Goal: Connect with others: Connect with others

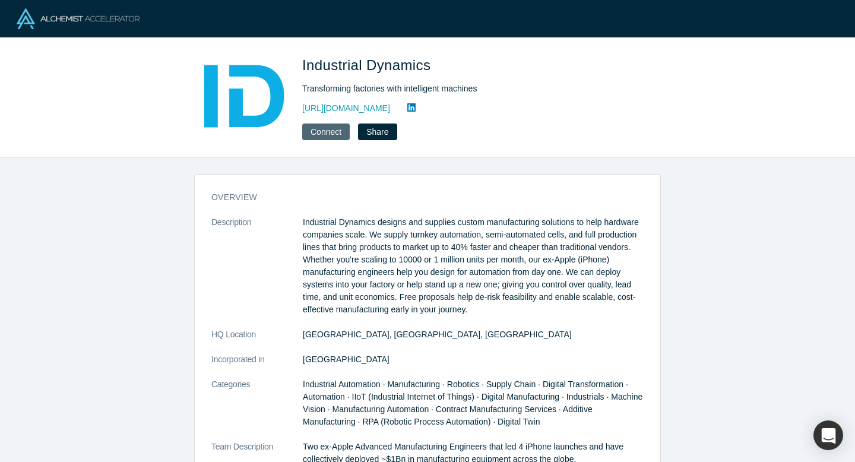
click at [329, 133] on button "Connect" at bounding box center [325, 131] width 47 height 17
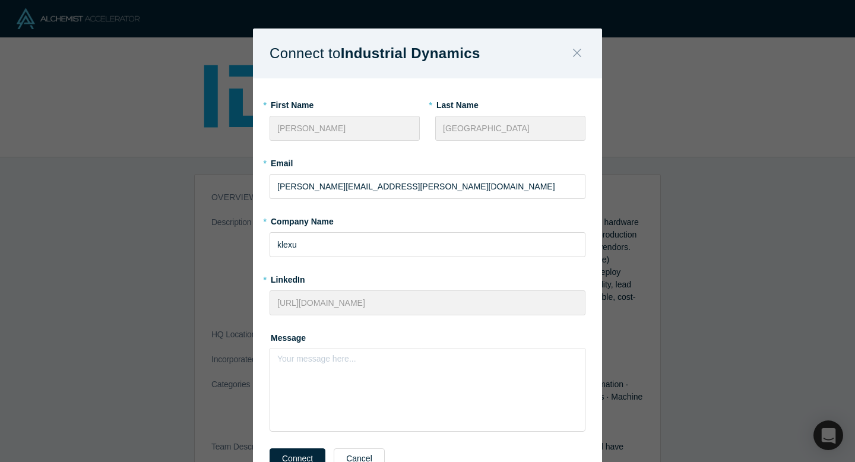
click at [579, 50] on icon "Close" at bounding box center [577, 53] width 8 height 8
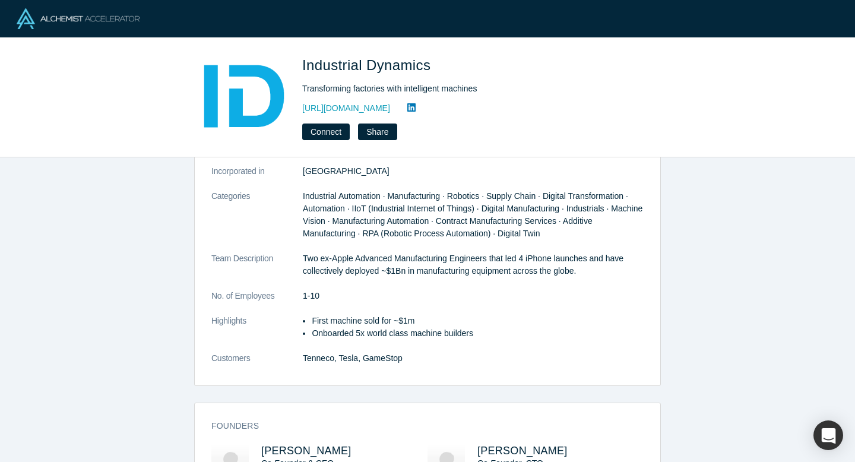
scroll to position [209, 0]
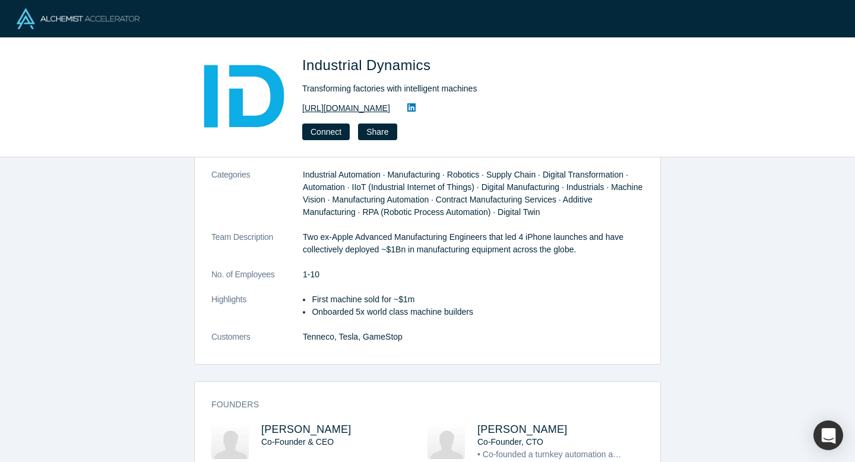
click at [364, 107] on link "[URL][DOMAIN_NAME]" at bounding box center [346, 108] width 88 height 12
click at [330, 130] on button "Connect" at bounding box center [325, 131] width 47 height 17
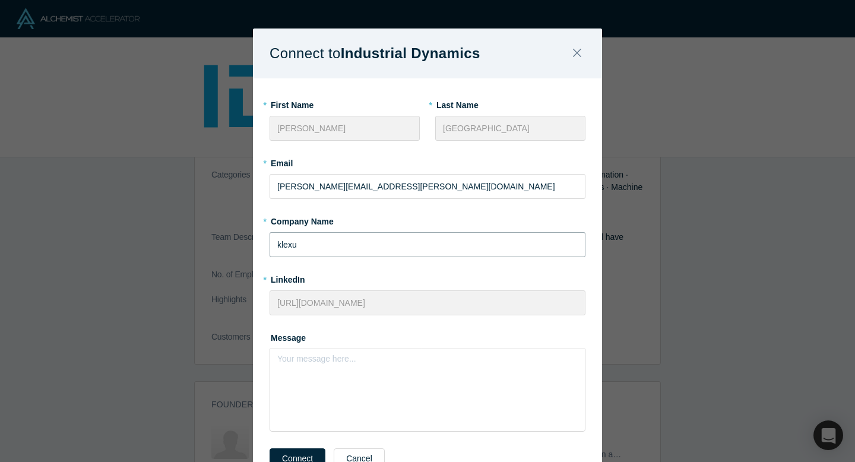
click at [282, 243] on input "klexu" at bounding box center [427, 244] width 316 height 25
click at [303, 371] on div "Your message here..." at bounding box center [427, 389] width 316 height 83
click at [357, 360] on div "rdw-editor" at bounding box center [427, 362] width 285 height 12
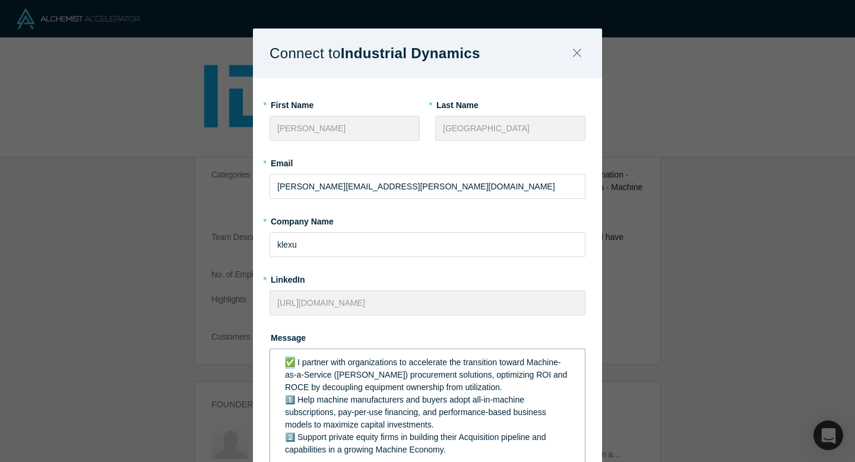
drag, startPoint x: 293, startPoint y: 362, endPoint x: 279, endPoint y: 360, distance: 14.4
click at [278, 361] on div "✅ I partner with organizations to accelerate the transition toward Machine-as-a…" at bounding box center [428, 406] width 300 height 107
drag, startPoint x: 296, startPoint y: 400, endPoint x: 269, endPoint y: 399, distance: 26.1
click at [269, 399] on div "I partner with organizations to accelerate the transition toward Machine-as-a-S…" at bounding box center [427, 405] width 316 height 115
drag, startPoint x: 296, startPoint y: 436, endPoint x: 263, endPoint y: 436, distance: 32.6
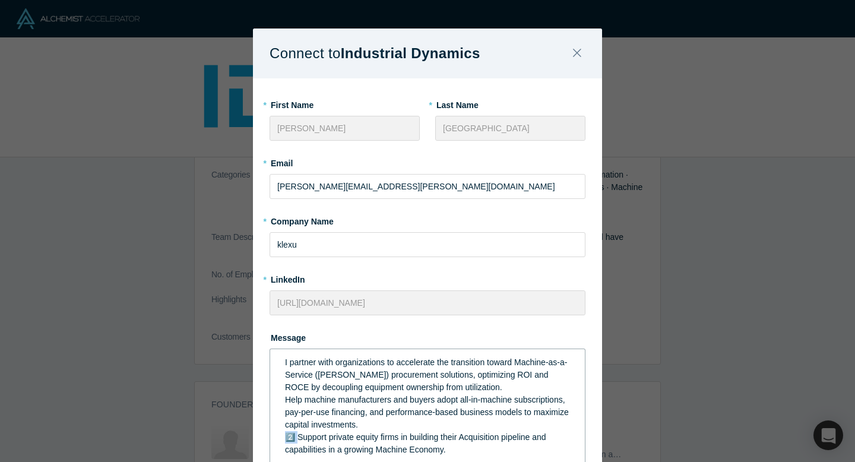
click at [263, 436] on div "* First Name [PERSON_NAME] * Last Name [PERSON_NAME] * Email [PERSON_NAME][EMAI…" at bounding box center [427, 312] width 349 height 468
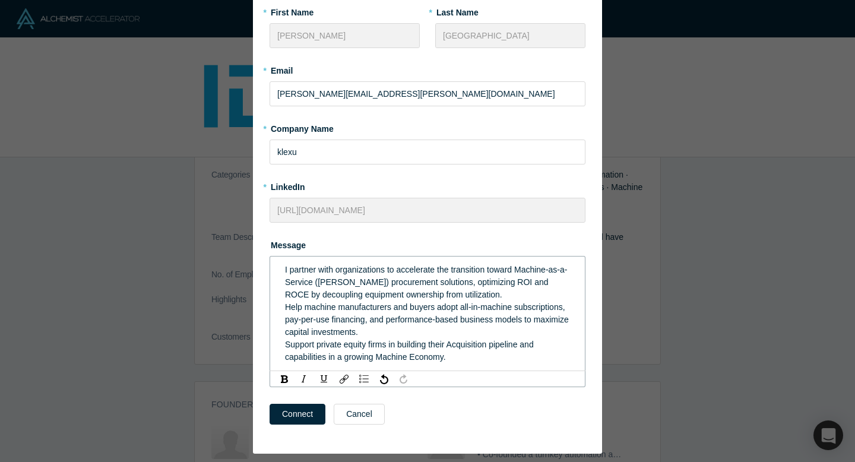
scroll to position [113, 0]
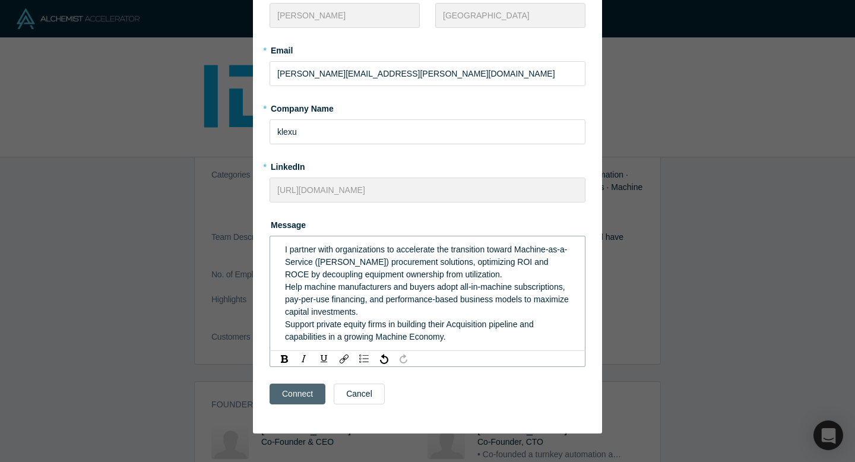
click at [312, 394] on button "Connect" at bounding box center [297, 393] width 56 height 21
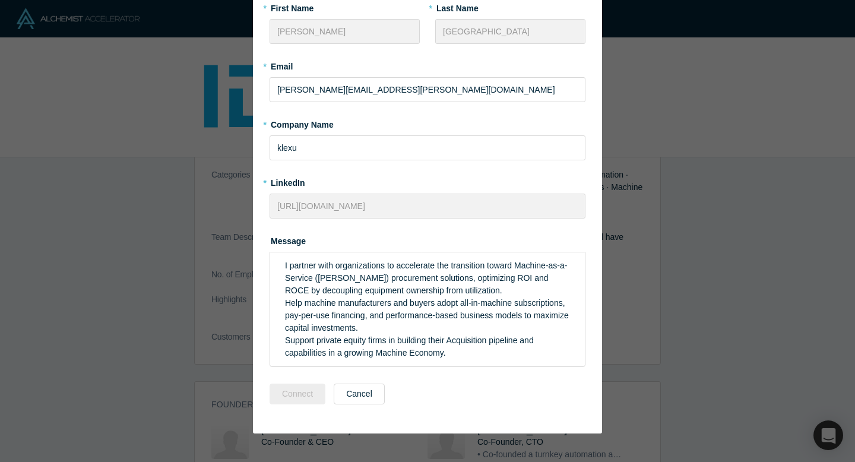
scroll to position [97, 0]
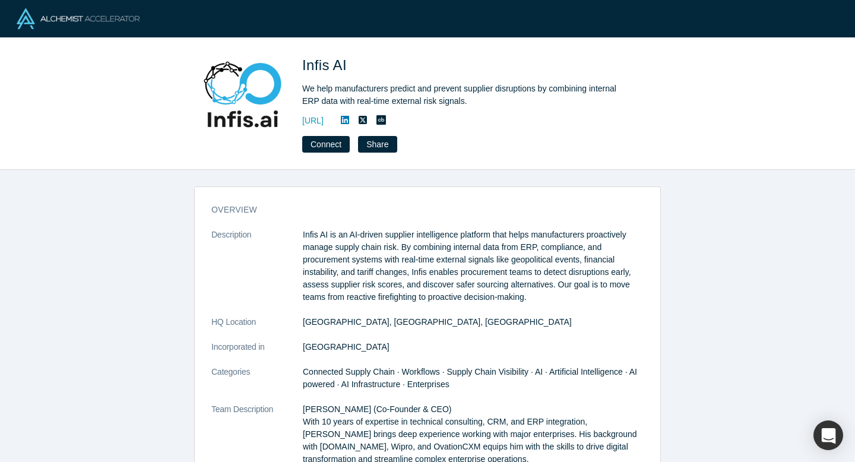
click at [516, 183] on div "overview Description Infis AI is an AI-driven supplier intelligence platform th…" at bounding box center [427, 316] width 855 height 292
click at [712, 235] on div "overview Description Infis AI is an AI-driven supplier intelligence platform th…" at bounding box center [427, 316] width 855 height 292
click at [779, 224] on div "overview Description Infis AI is an AI-driven supplier intelligence platform th…" at bounding box center [427, 316] width 855 height 292
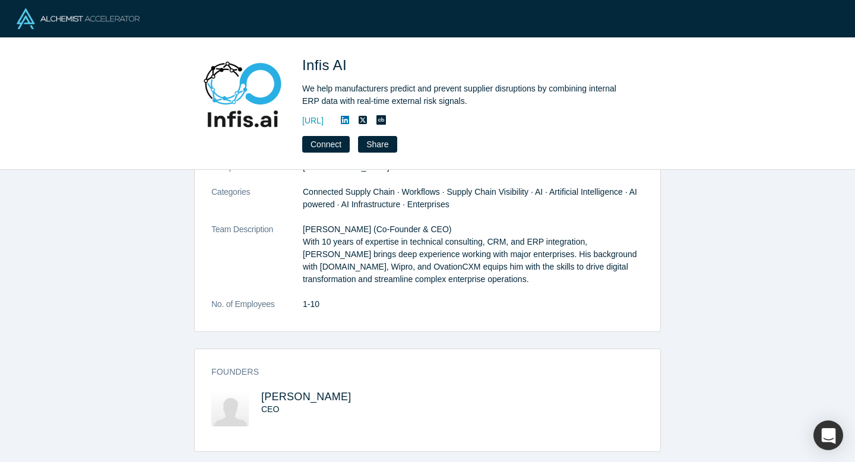
scroll to position [195, 0]
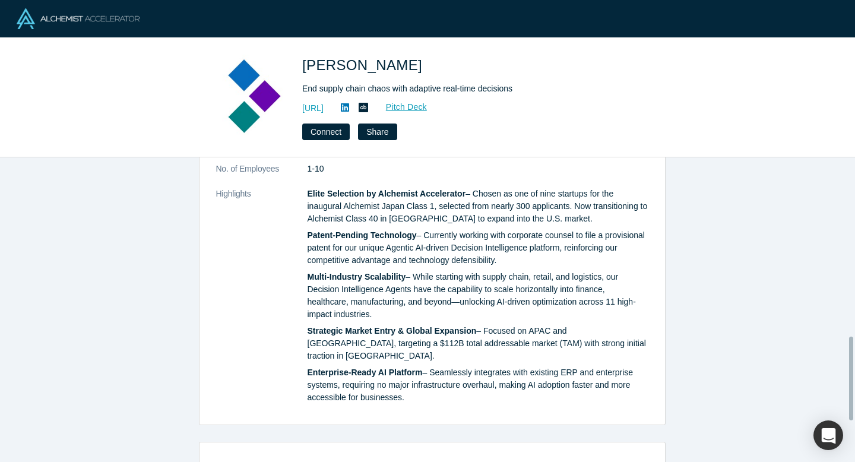
scroll to position [656, 0]
click at [323, 108] on link "https://kimaru.ai/" at bounding box center [312, 108] width 21 height 12
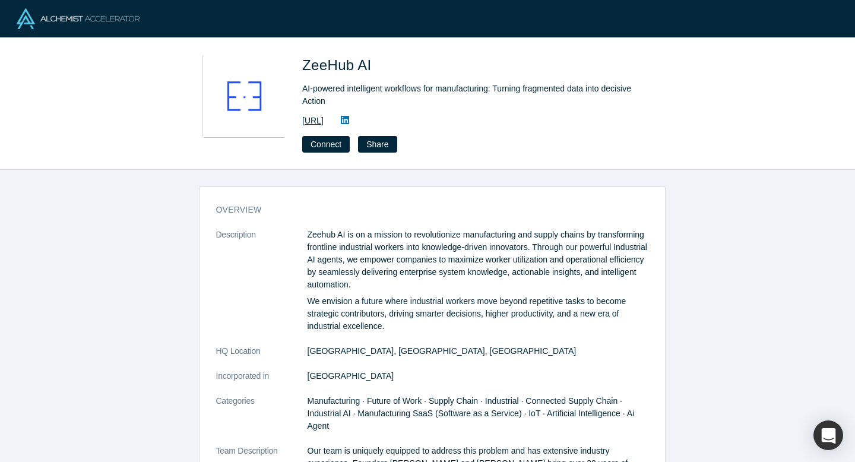
click at [323, 122] on link "[URL]" at bounding box center [312, 121] width 21 height 12
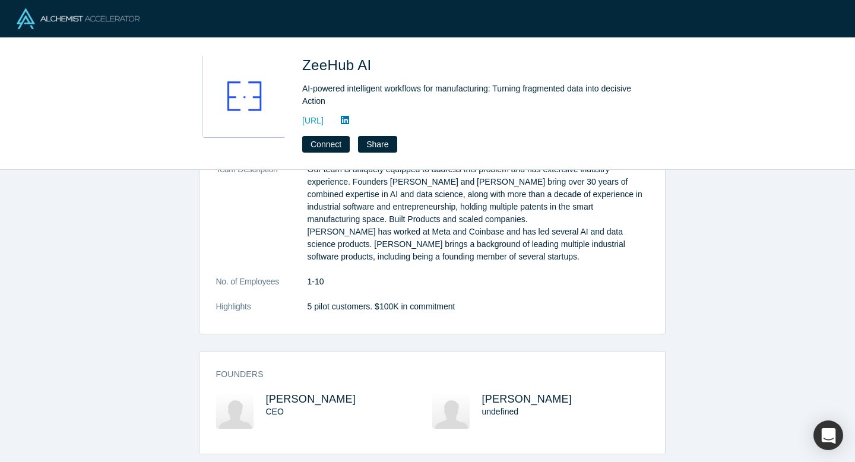
scroll to position [290, 0]
